Goal: Check status

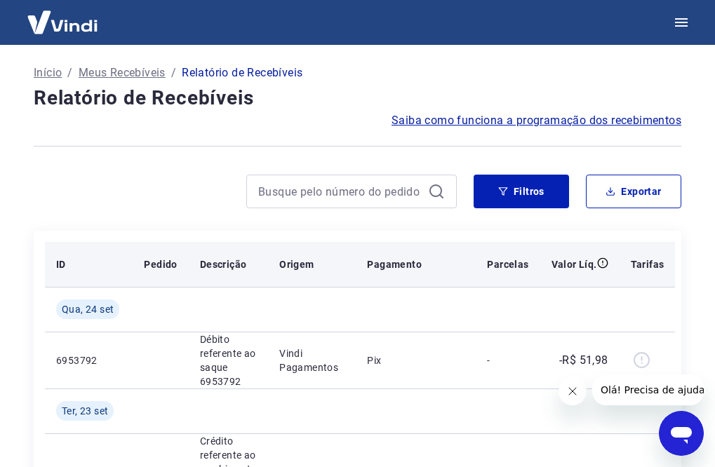
scroll to position [140, 0]
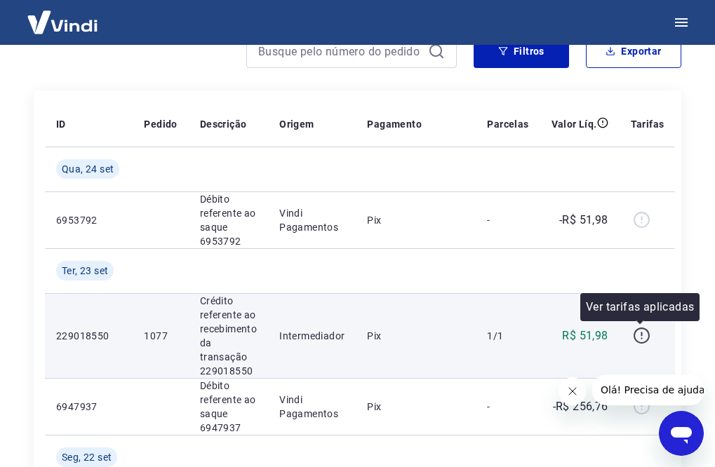
click at [638, 338] on icon "button" at bounding box center [642, 336] width 18 height 18
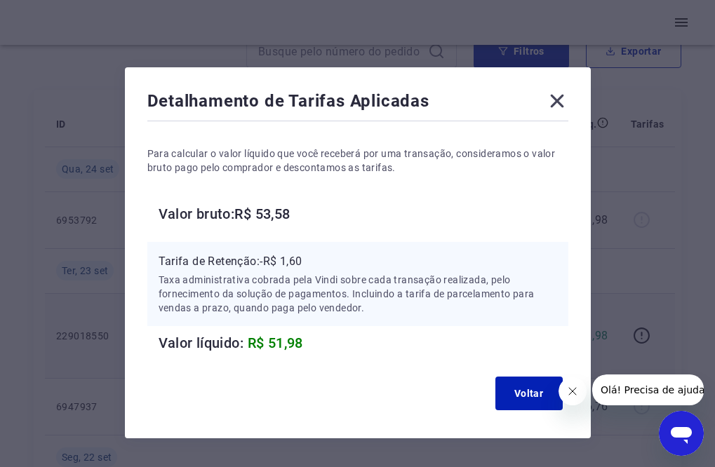
click at [559, 93] on div "Detalhamento de Tarifas Aplicadas Para calcular o valor líquido que você recebe…" at bounding box center [358, 252] width 466 height 371
click at [563, 95] on icon at bounding box center [556, 101] width 13 height 13
